Goal: Task Accomplishment & Management: Use online tool/utility

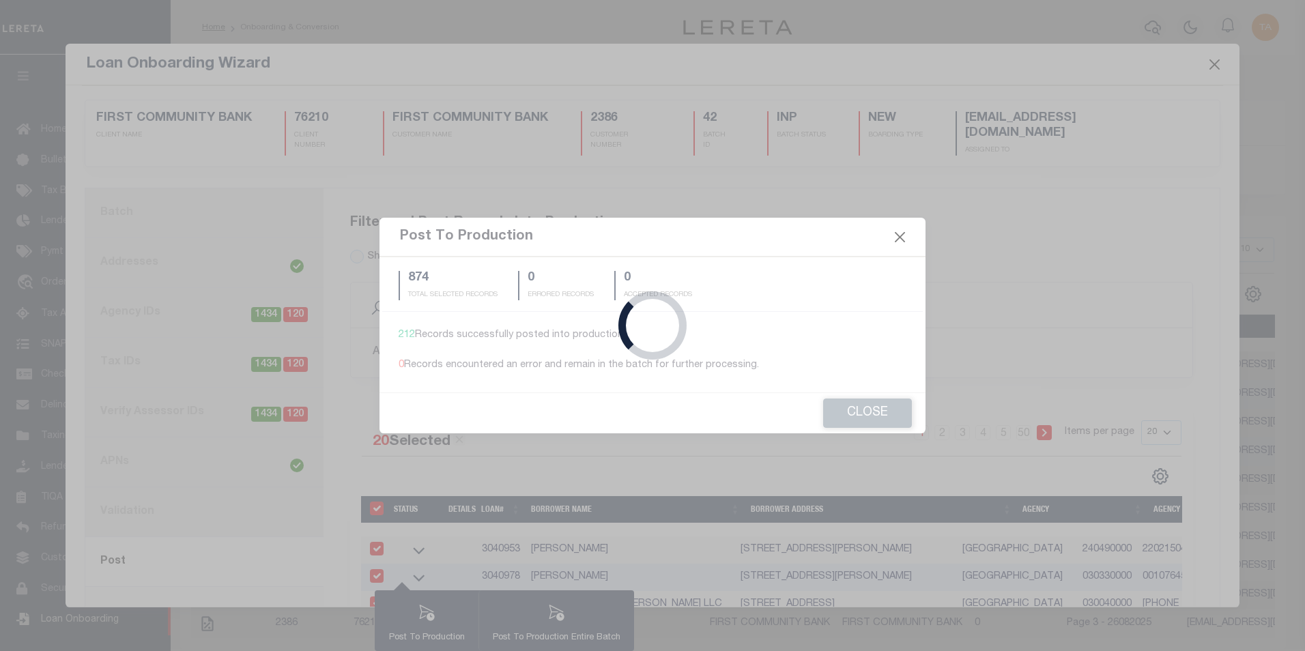
scroll to position [14, 0]
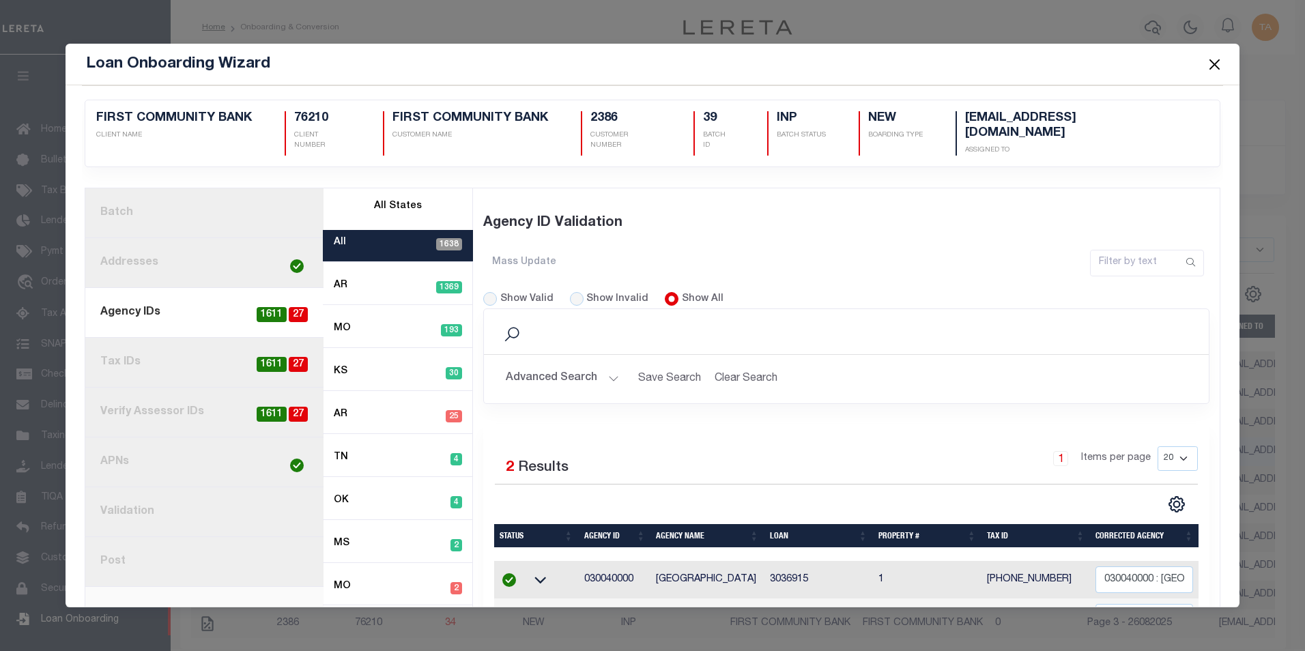
select select
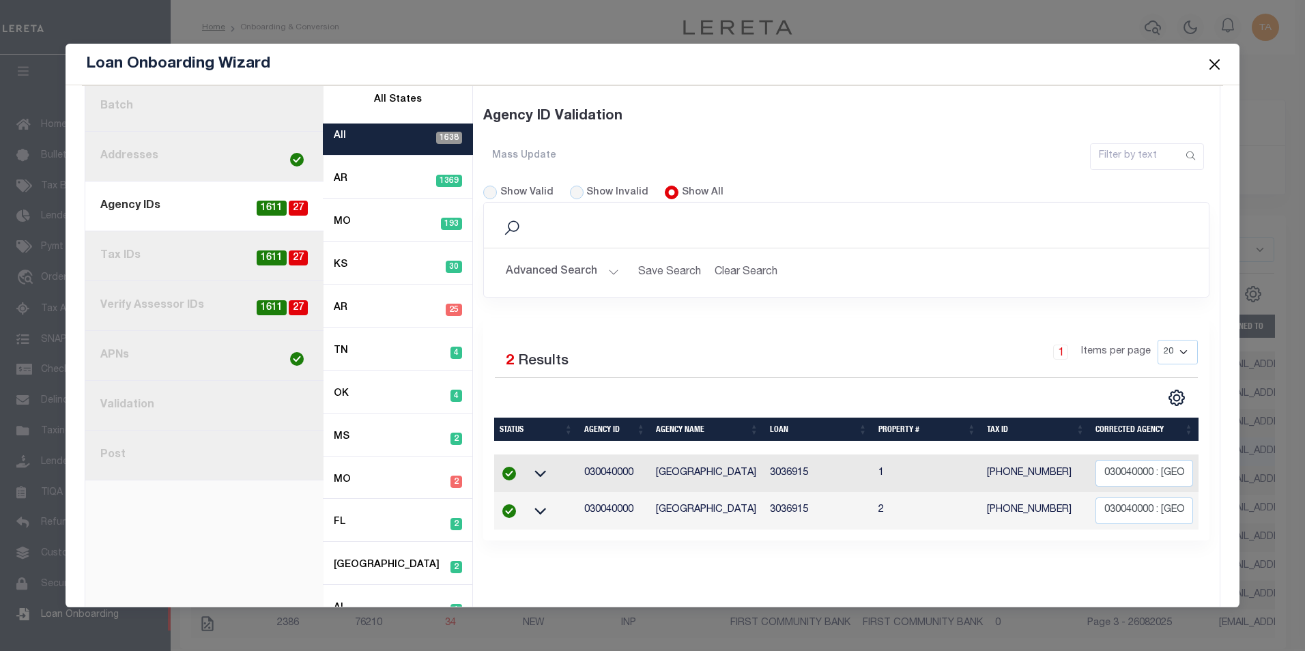
click at [1213, 66] on button "Close" at bounding box center [1214, 64] width 18 height 18
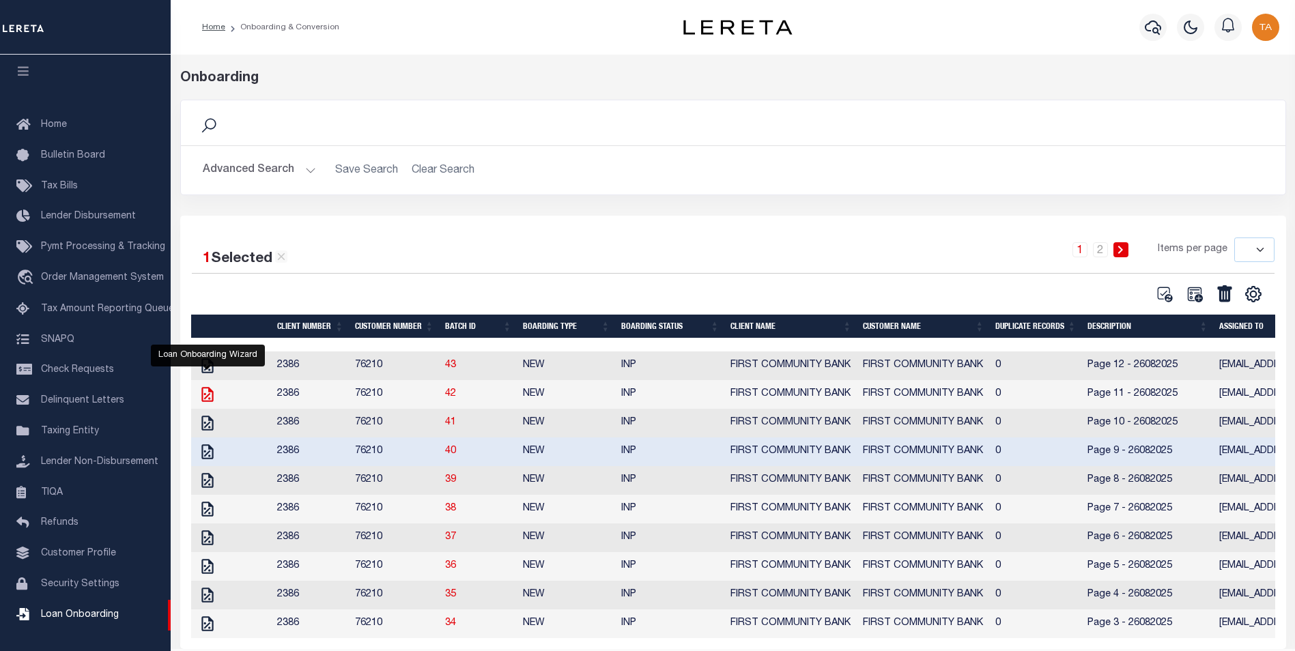
click at [206, 403] on icon "" at bounding box center [208, 395] width 18 height 18
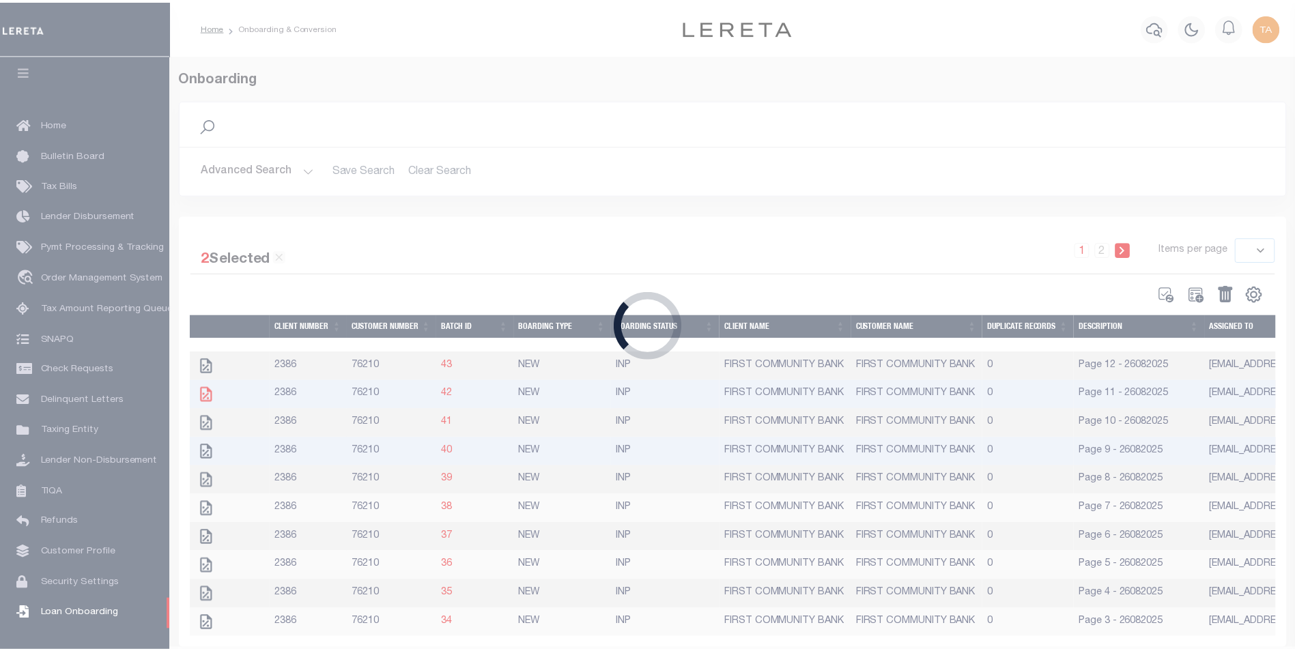
scroll to position [0, 0]
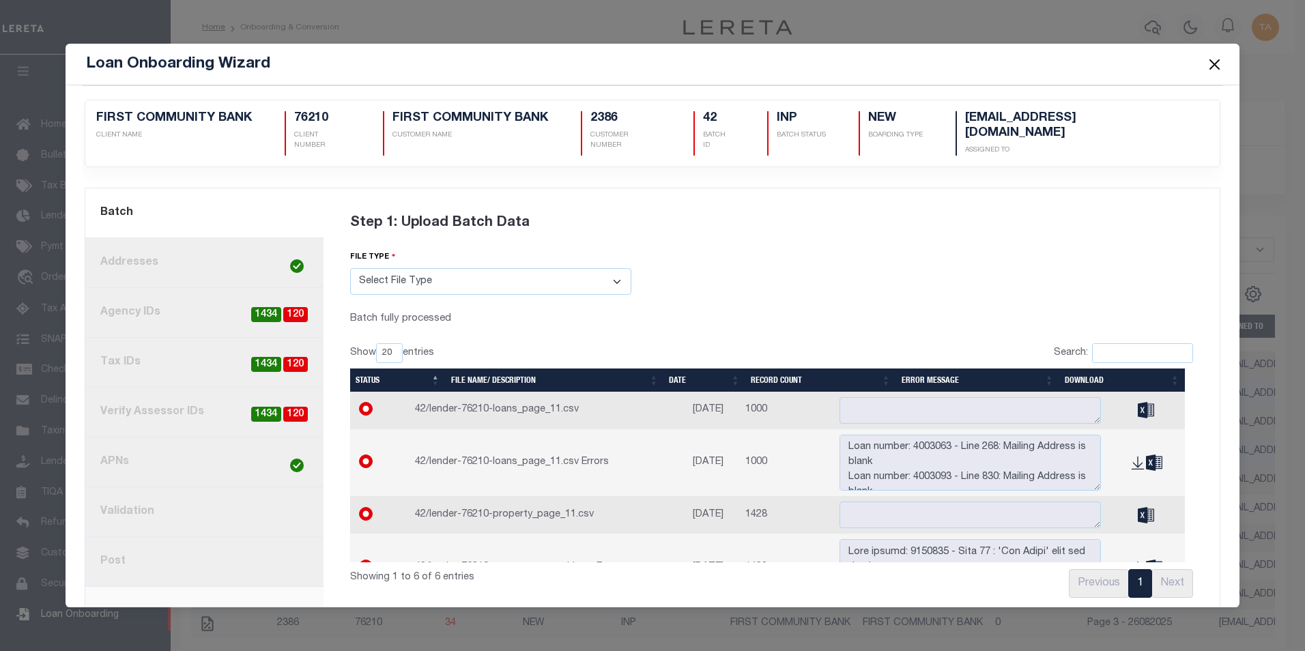
click at [168, 547] on link "8. Post" at bounding box center [204, 562] width 238 height 50
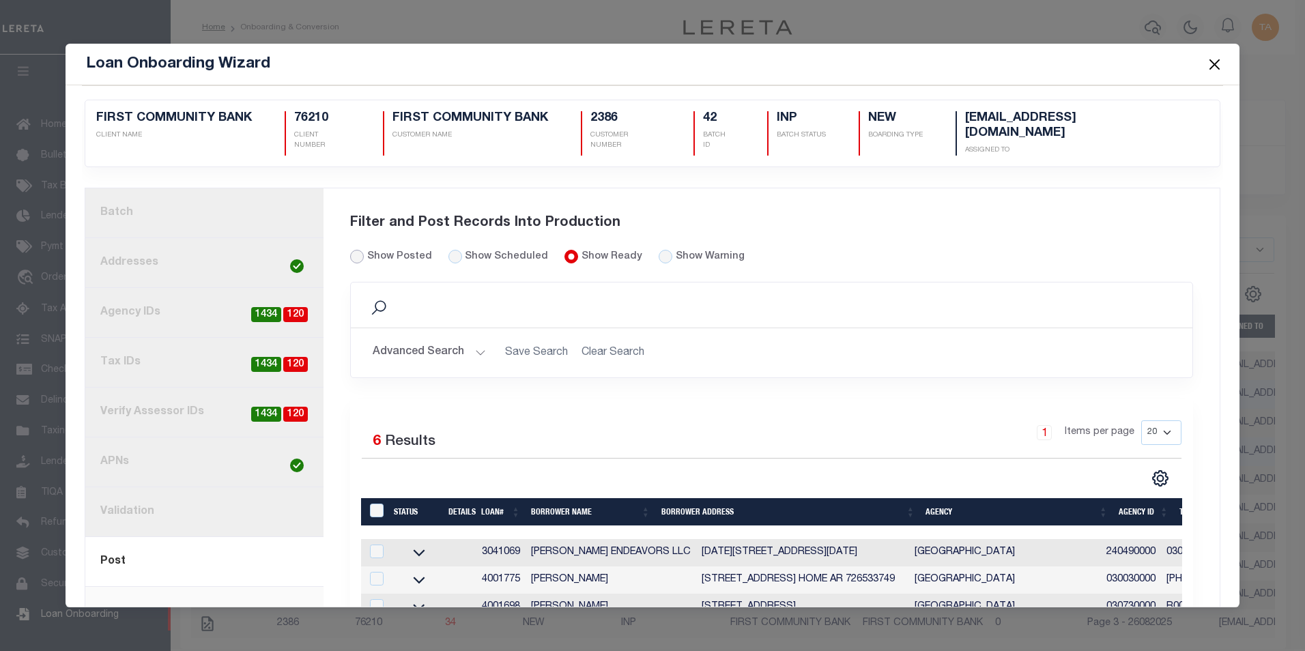
click at [357, 250] on input "Show Posted" at bounding box center [357, 257] width 14 height 14
radio input "true"
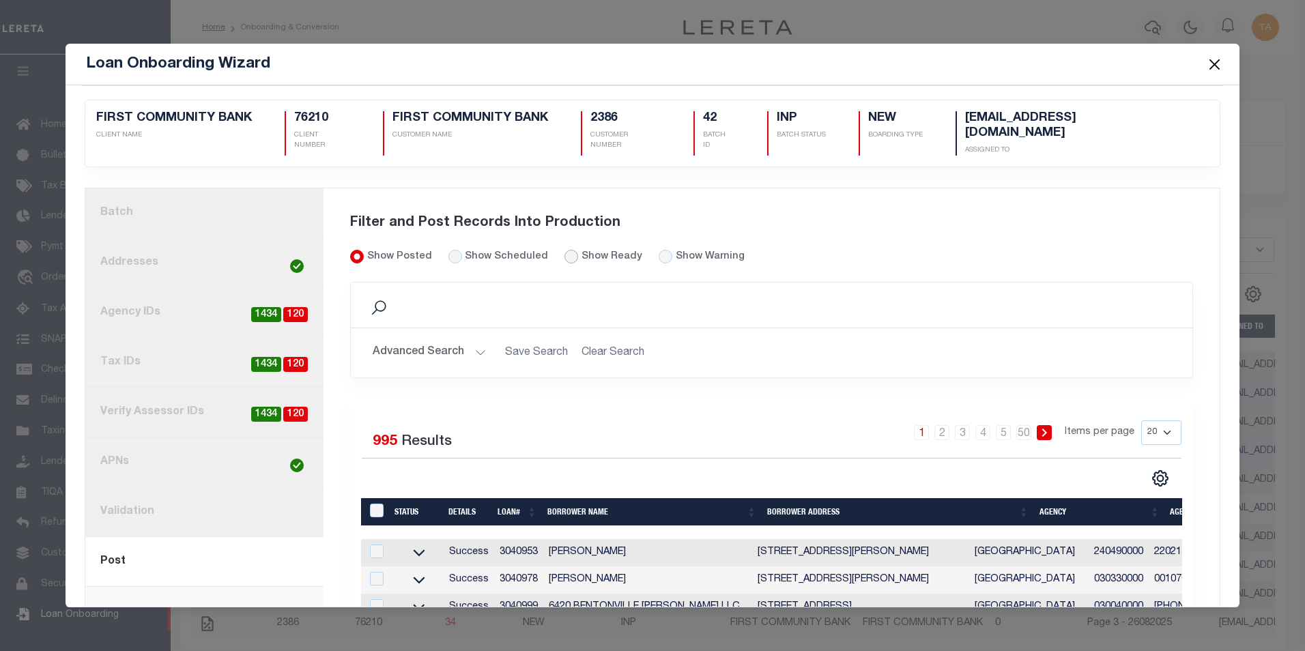
click at [564, 250] on input "Show Ready" at bounding box center [571, 257] width 14 height 14
radio input "true"
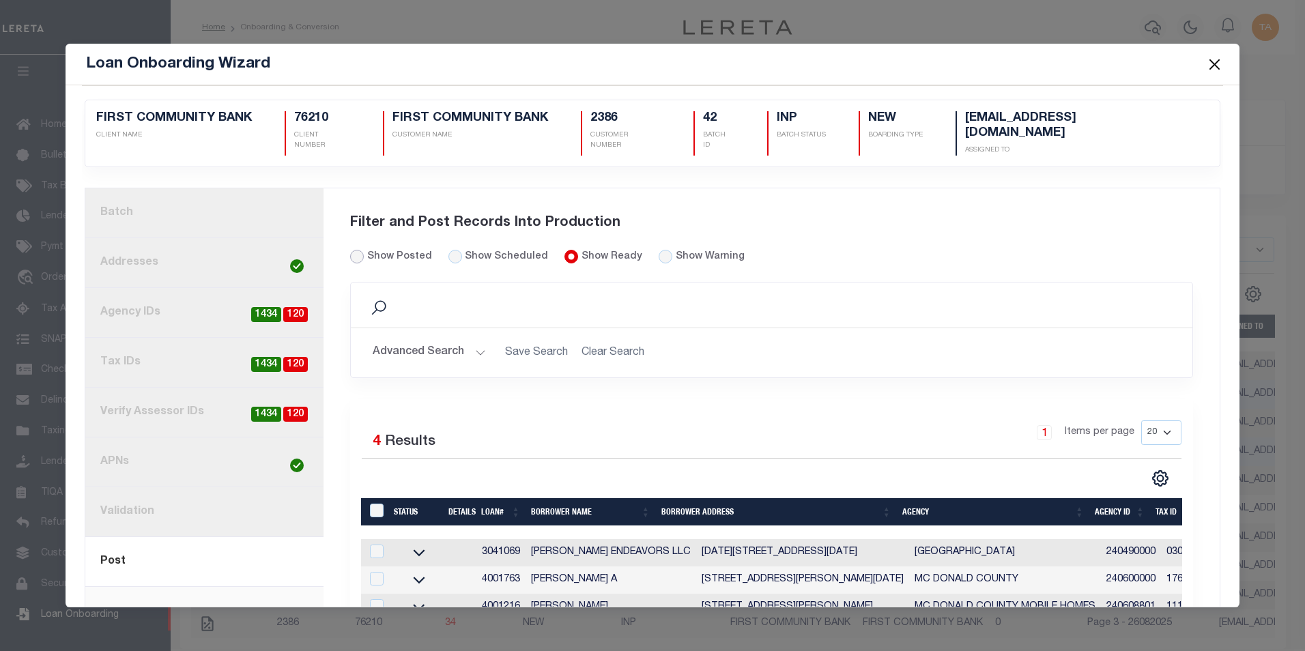
click at [354, 250] on input "Show Posted" at bounding box center [357, 257] width 14 height 14
radio input "true"
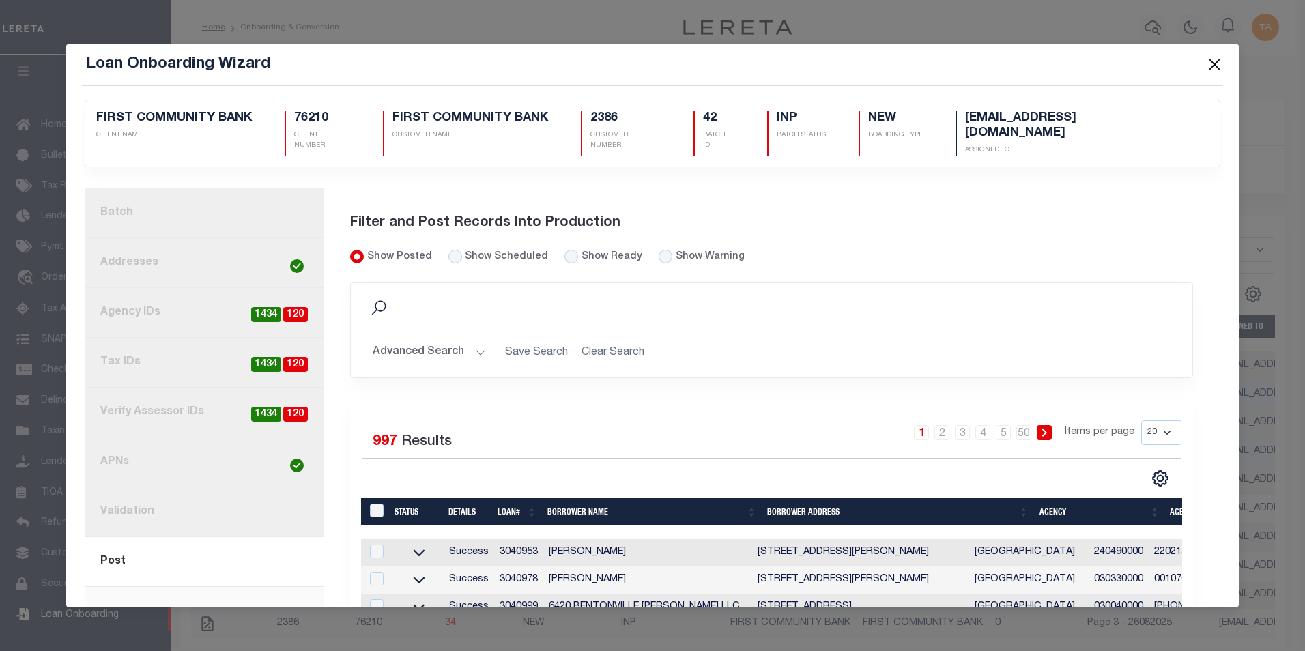
click at [512, 539] on td "3040953" at bounding box center [518, 552] width 49 height 27
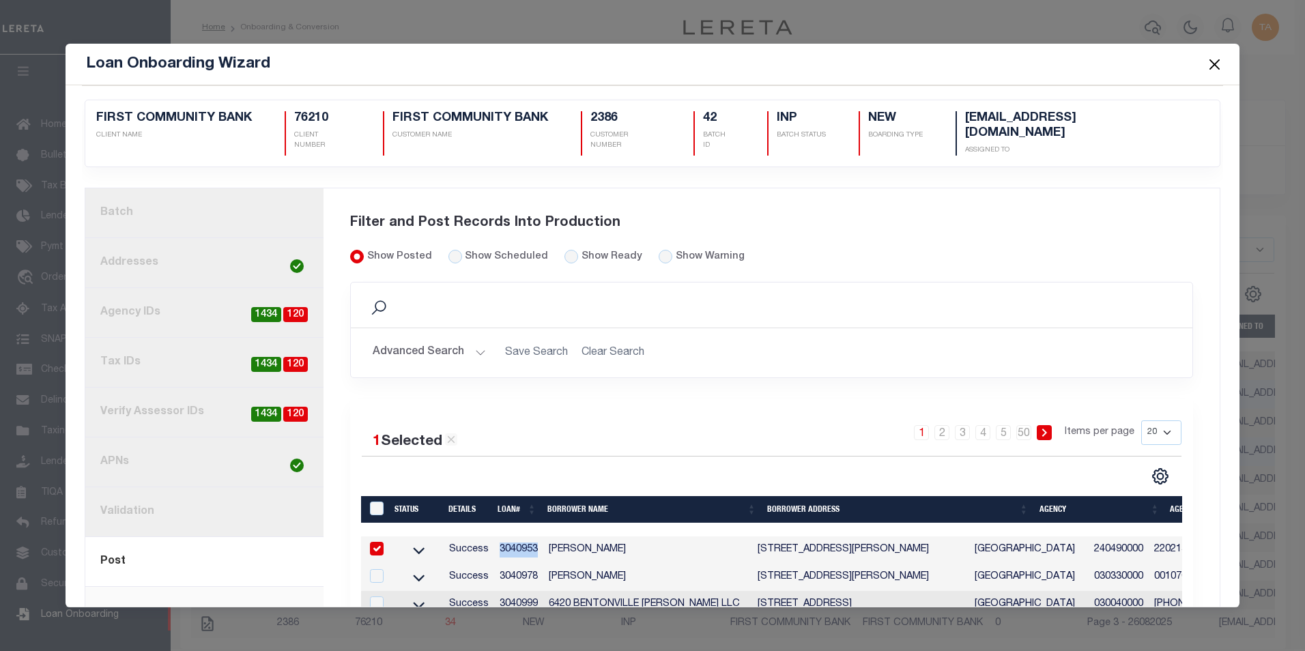
click at [512, 538] on td "3040953" at bounding box center [518, 549] width 49 height 27
checkbox input "false"
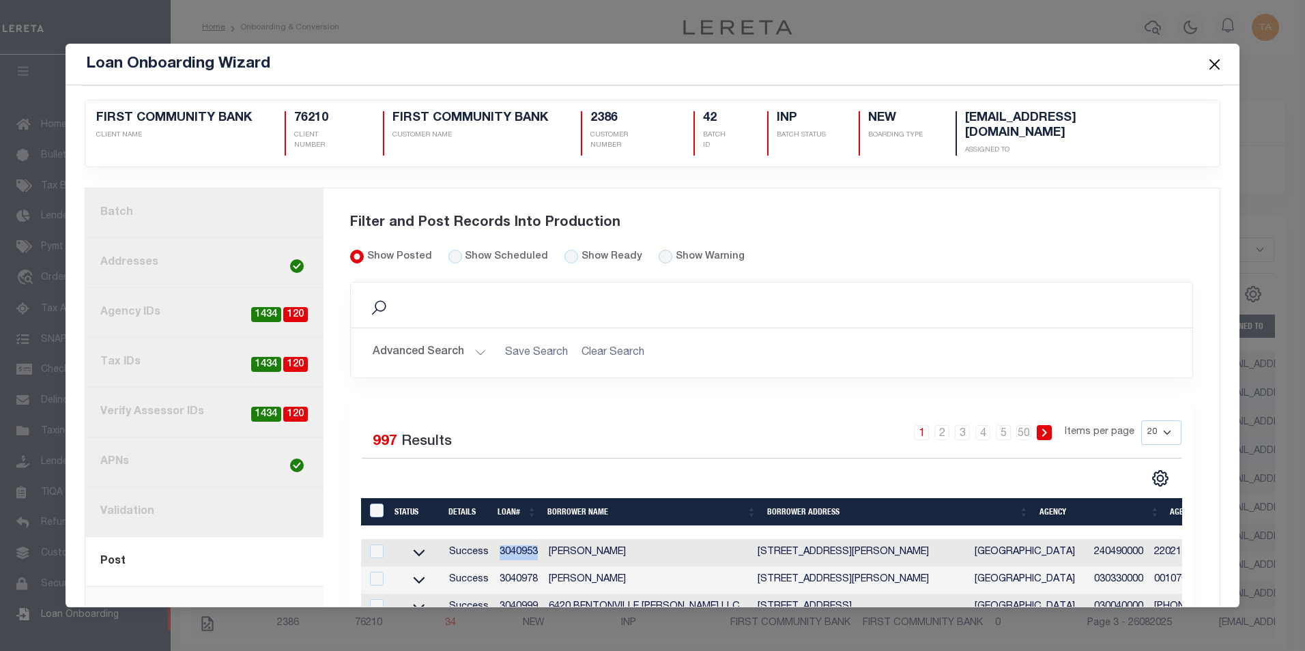
copy td "3040953"
click at [564, 250] on input "Show Ready" at bounding box center [571, 257] width 14 height 14
radio input "true"
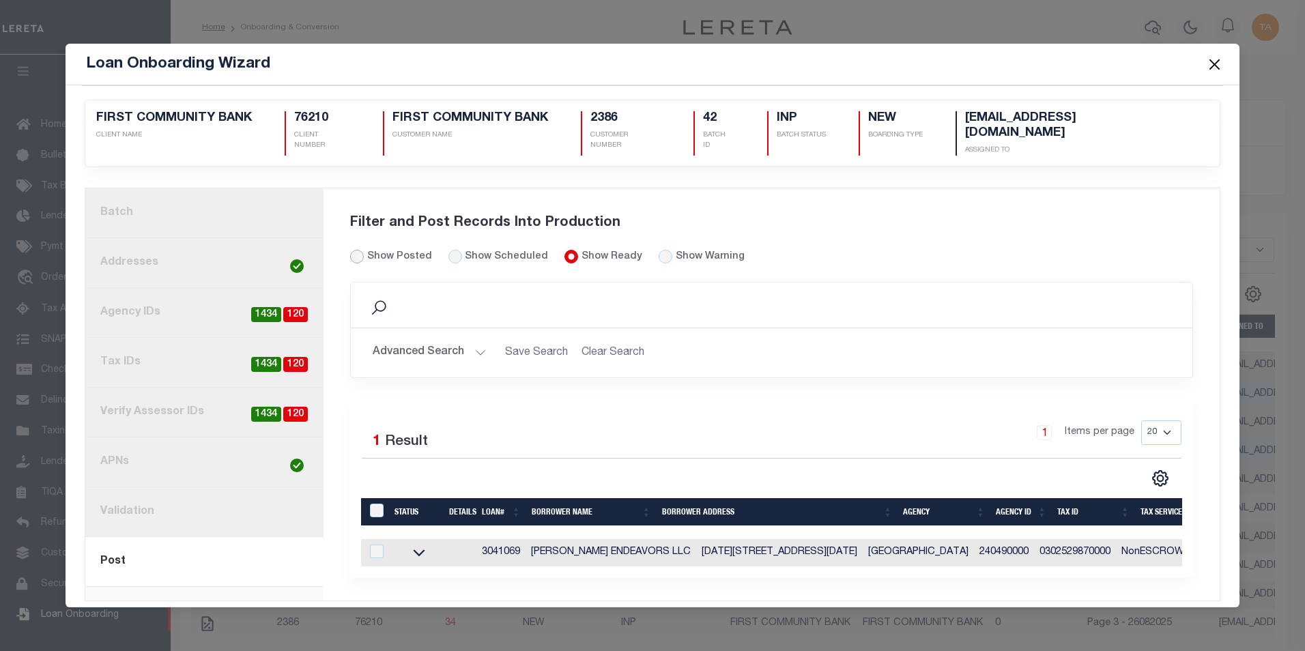
click at [356, 250] on input "Show Posted" at bounding box center [357, 257] width 14 height 14
radio input "true"
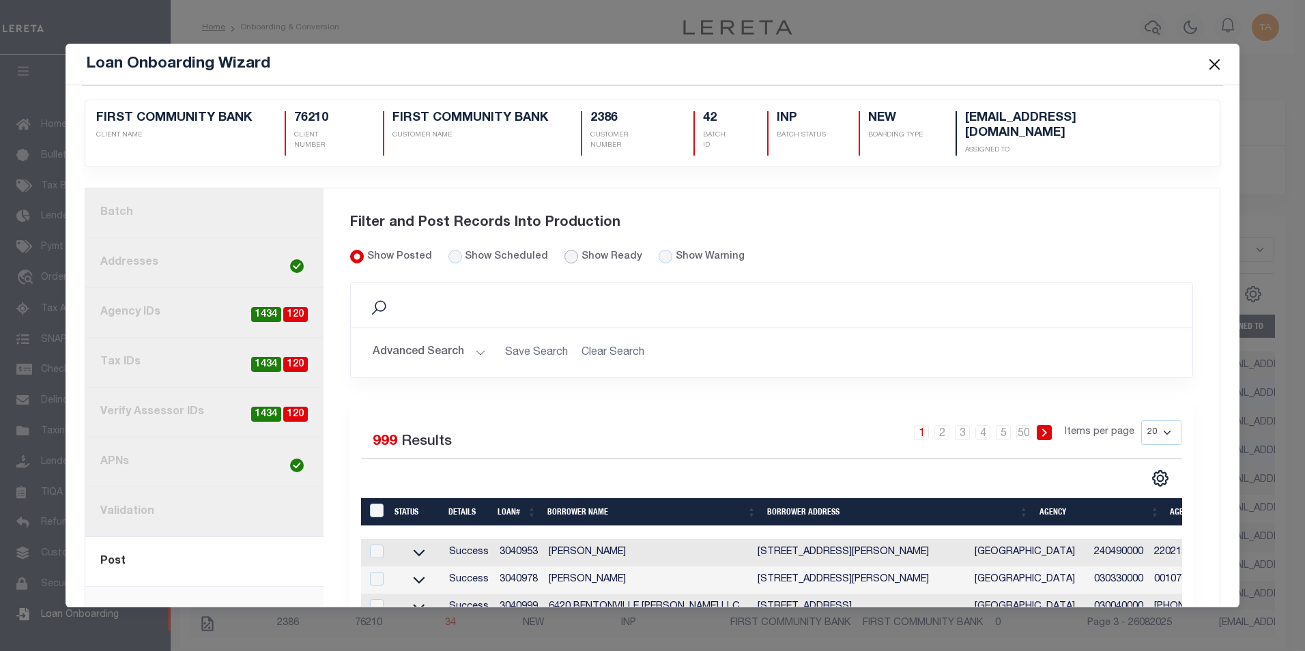
click at [564, 250] on input "Show Ready" at bounding box center [571, 257] width 14 height 14
radio input "true"
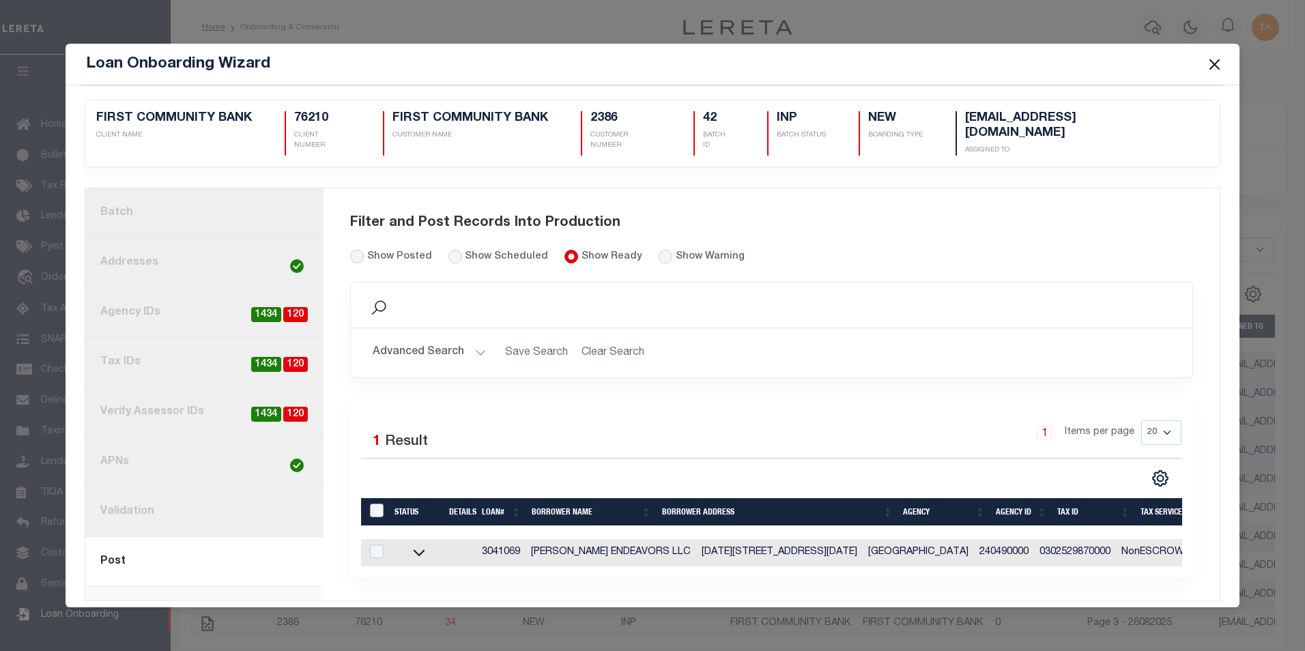
click at [376, 504] on input "LoanPrepID" at bounding box center [377, 511] width 14 height 14
checkbox input "true"
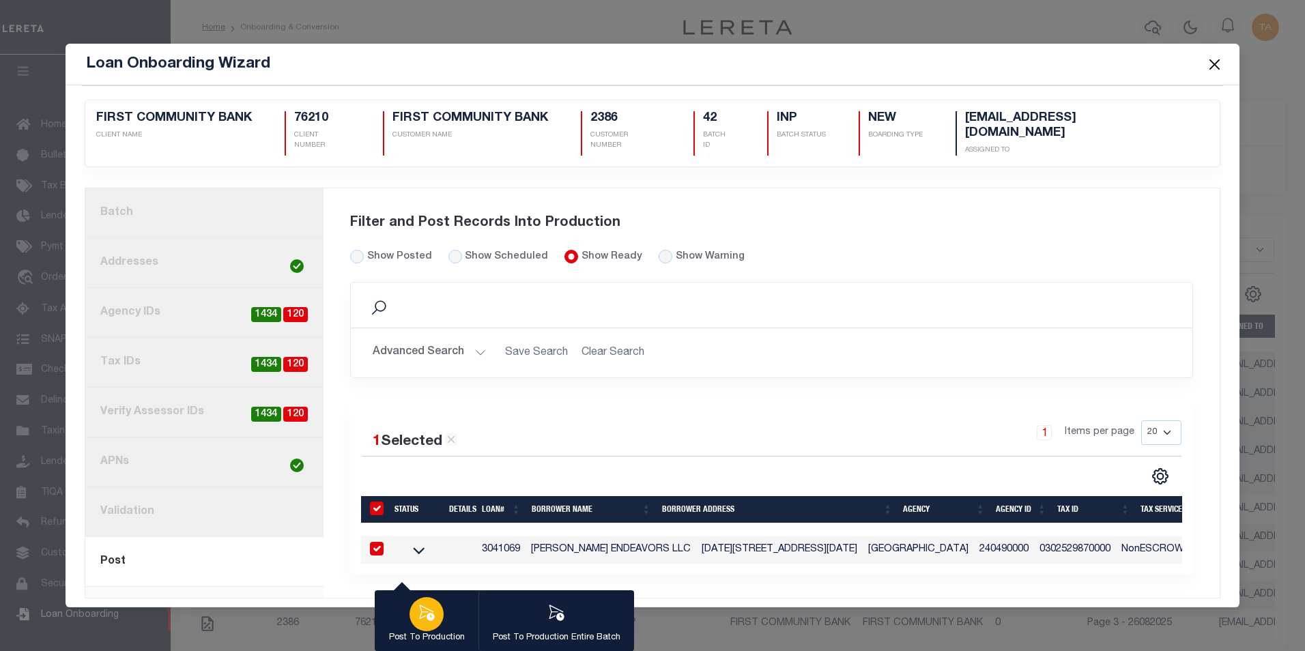
click at [424, 612] on icon "button" at bounding box center [427, 613] width 18 height 18
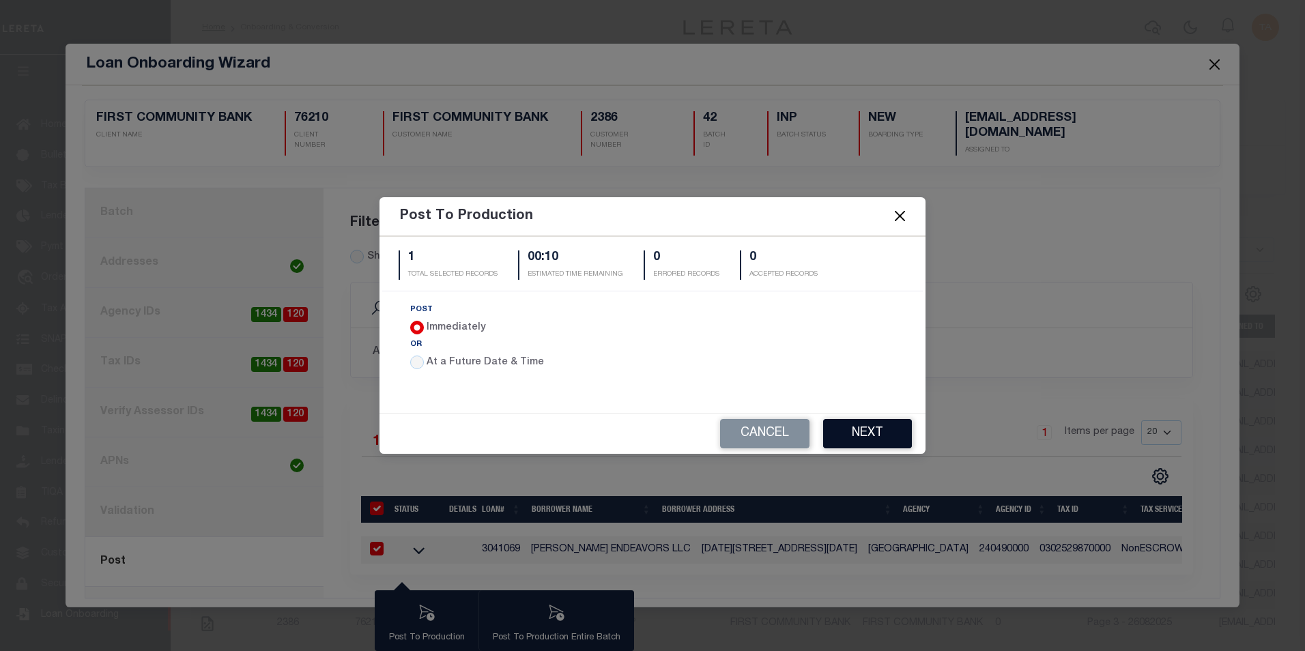
click at [845, 437] on button "Next" at bounding box center [867, 433] width 89 height 29
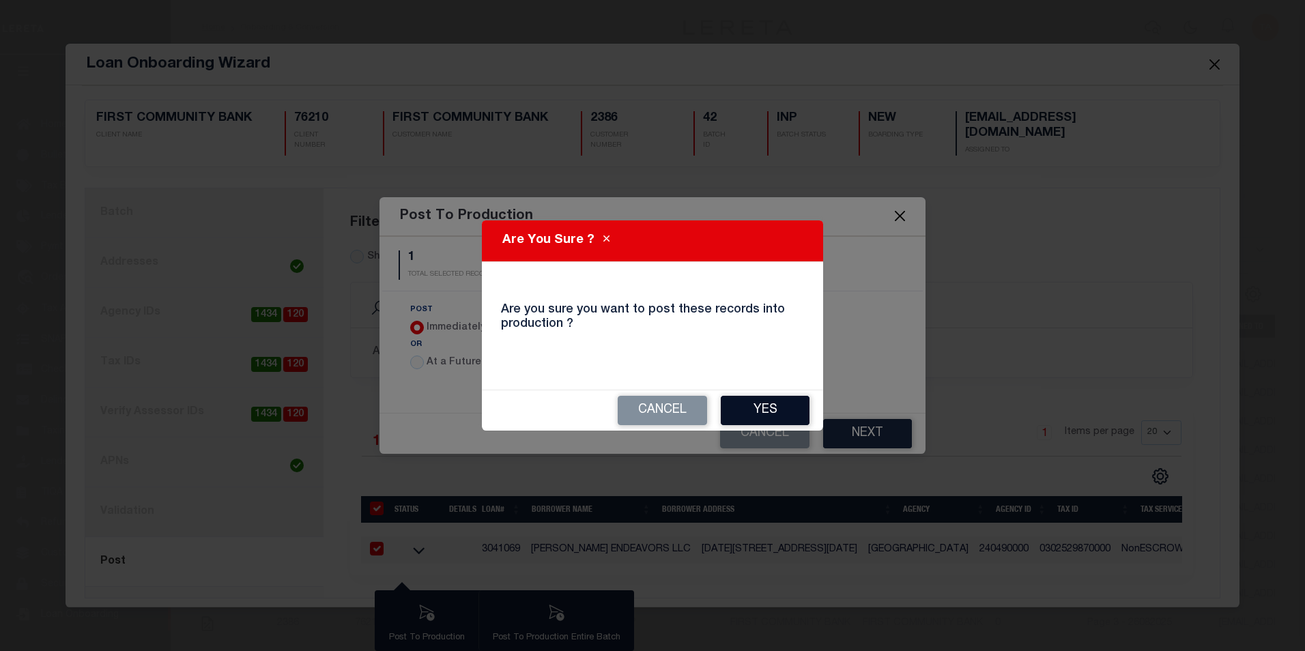
click at [741, 407] on button "Yes" at bounding box center [765, 410] width 89 height 29
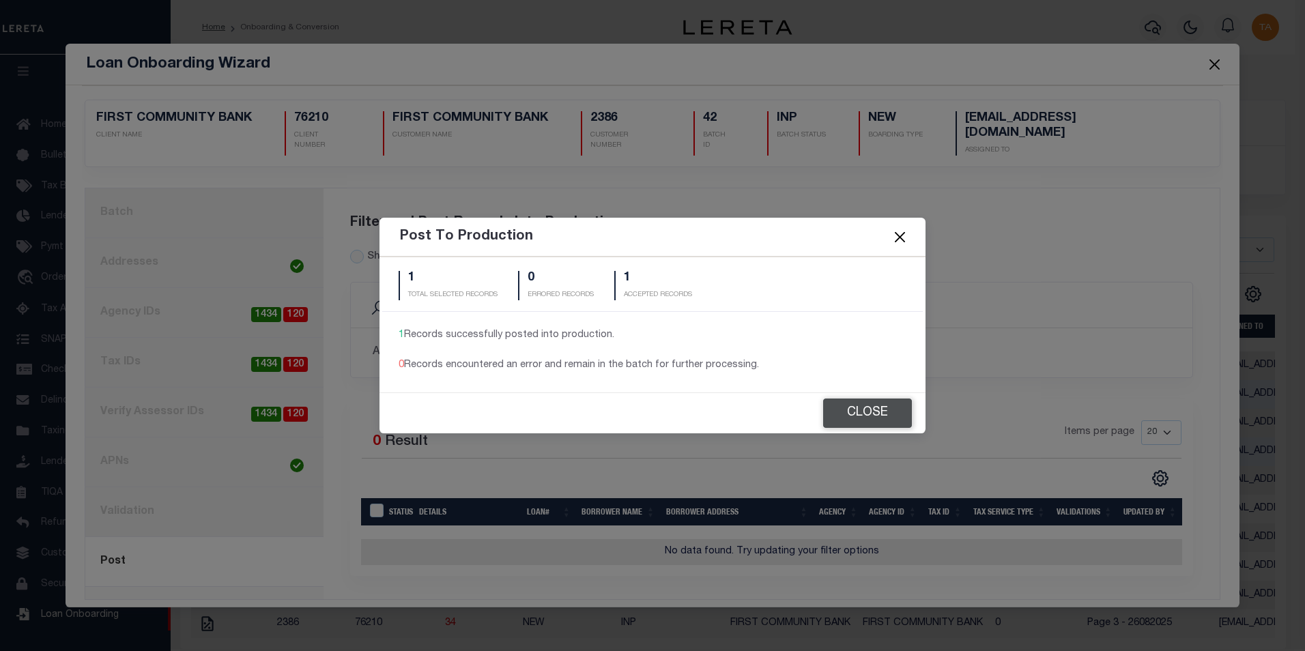
click at [876, 418] on button "Close" at bounding box center [867, 413] width 89 height 29
